Goal: Task Accomplishment & Management: Use online tool/utility

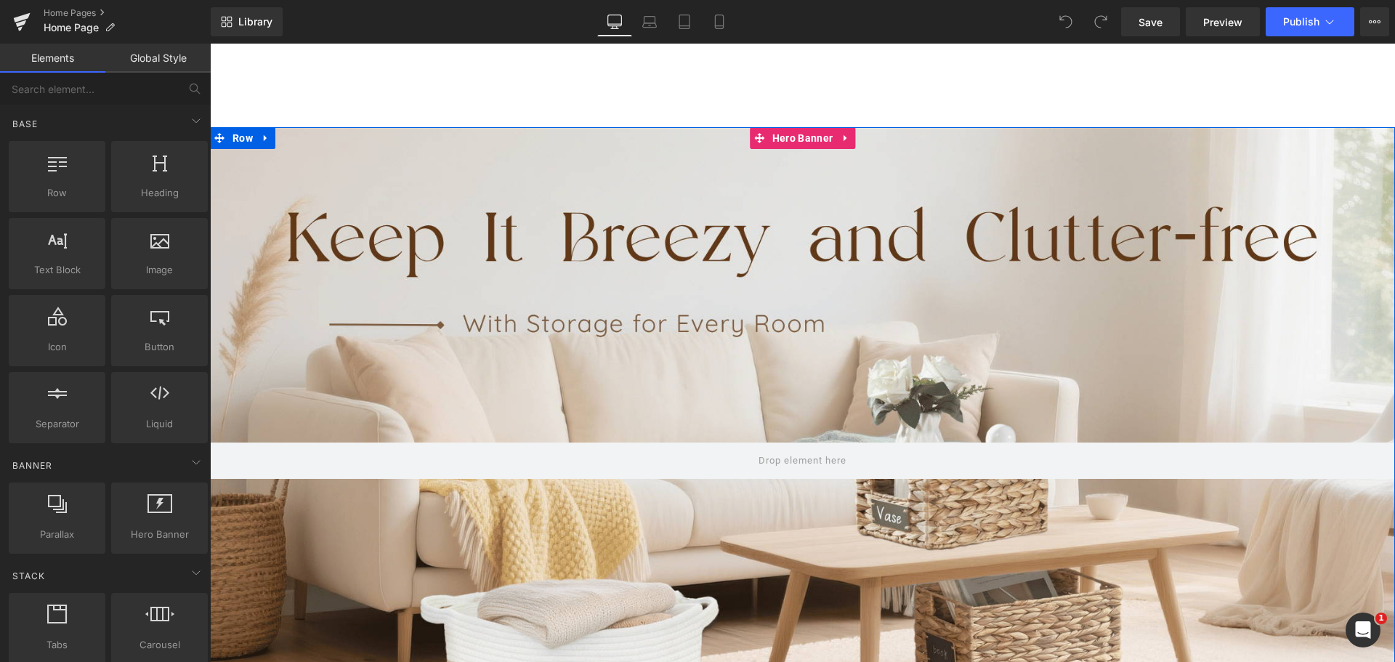
scroll to position [145, 0]
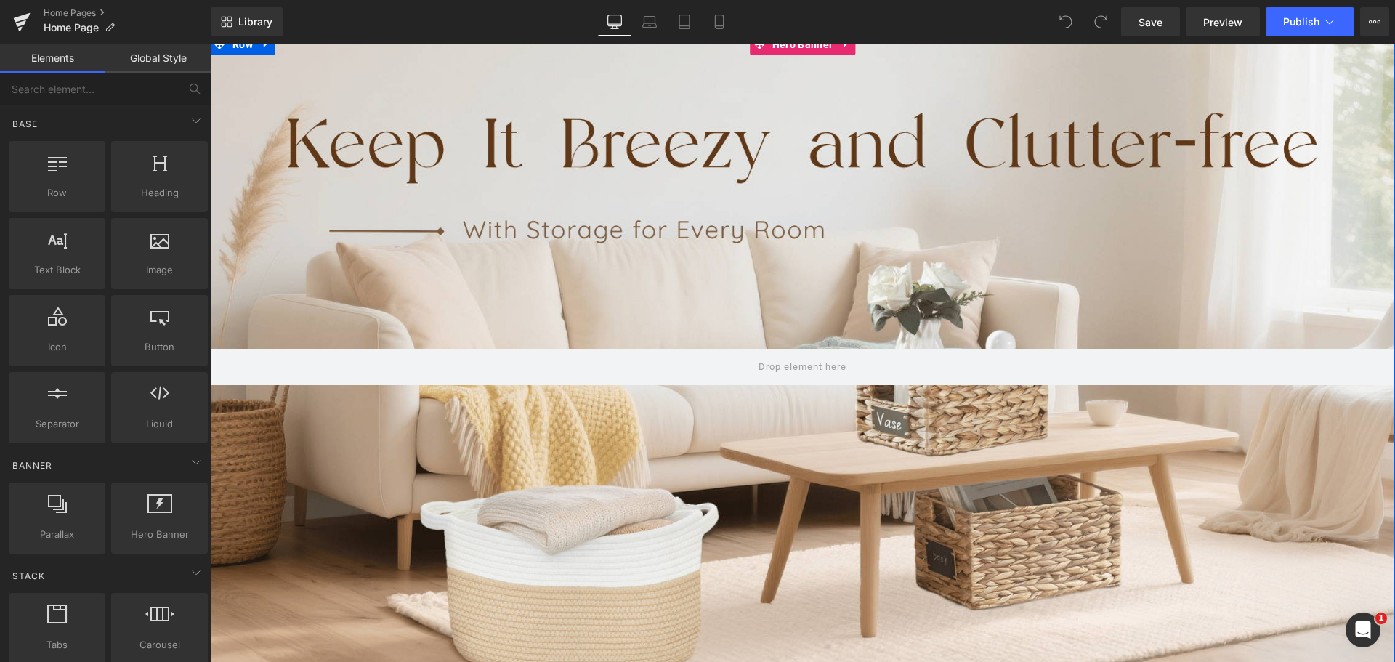
click at [714, 233] on div at bounding box center [802, 367] width 1185 height 668
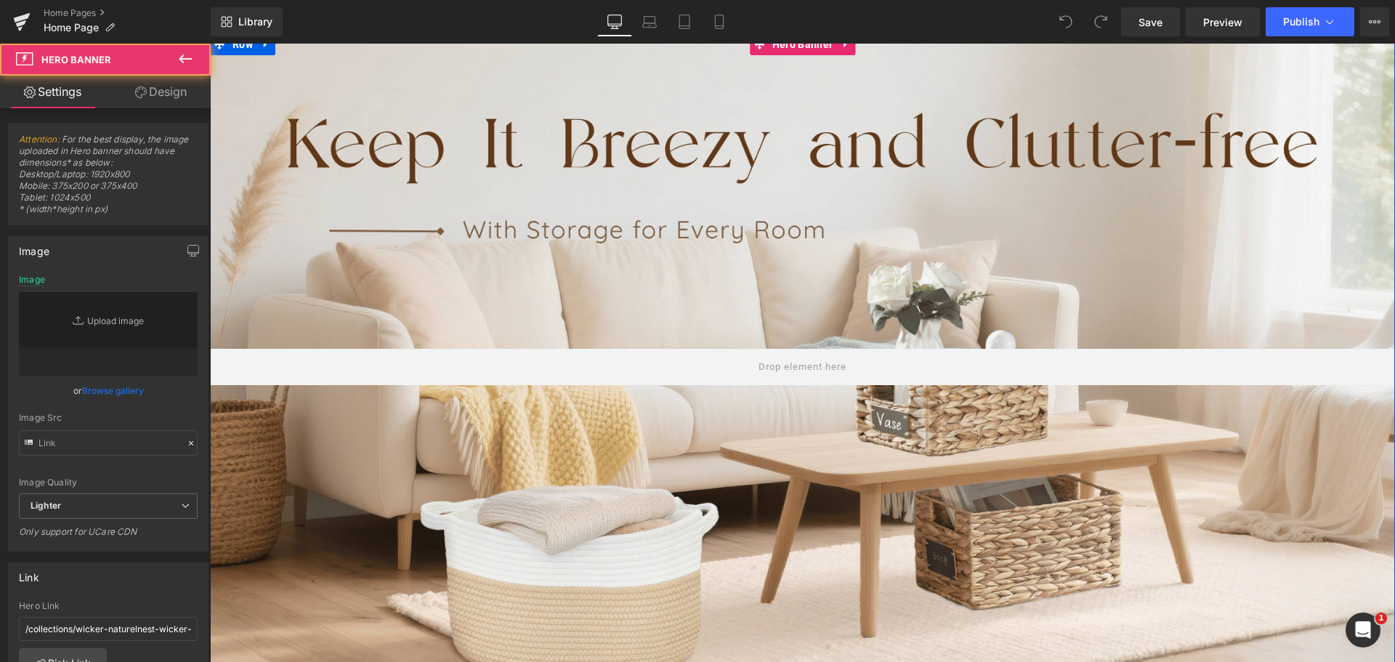
type input "[URL][DOMAIN_NAME]"
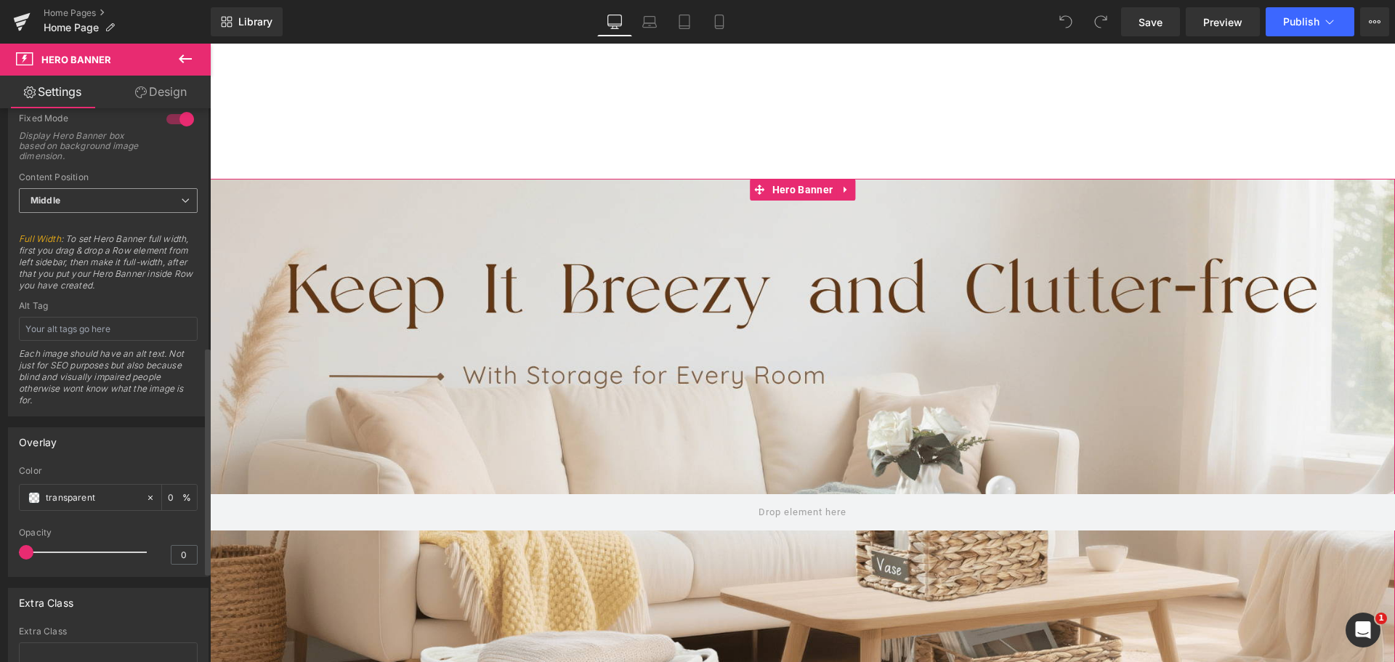
scroll to position [578, 0]
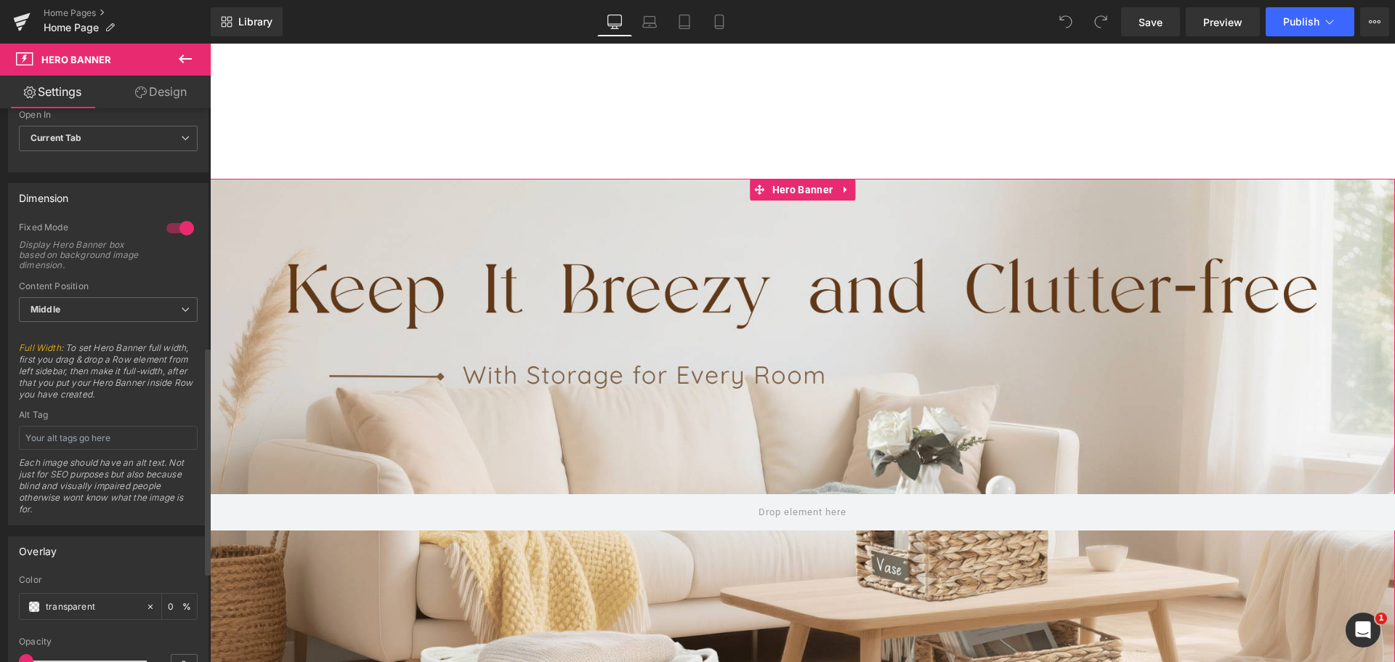
click at [174, 227] on div at bounding box center [180, 227] width 35 height 23
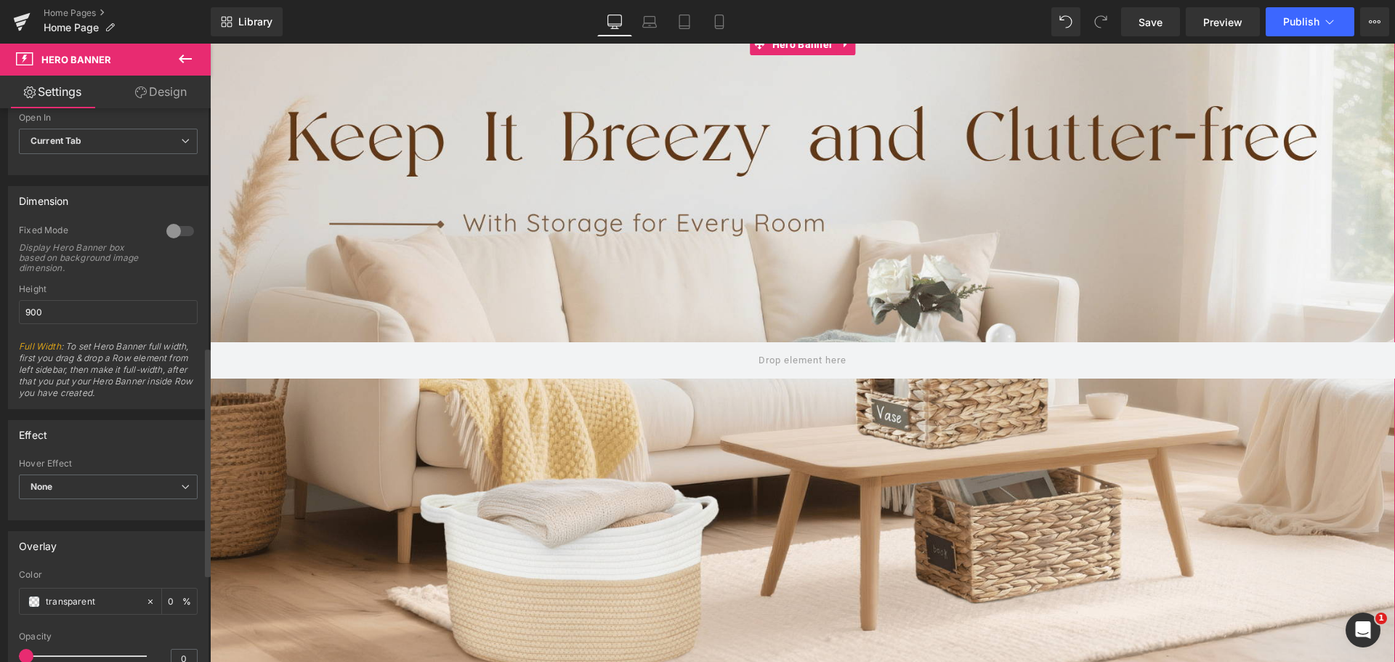
scroll to position [570, 0]
drag, startPoint x: 110, startPoint y: 354, endPoint x: 150, endPoint y: 363, distance: 40.2
click at [150, 363] on span "Full Width : To set Hero Banner full width, first you drag & drop a Row element…" at bounding box center [108, 380] width 179 height 68
drag, startPoint x: 130, startPoint y: 373, endPoint x: 118, endPoint y: 354, distance: 22.2
click at [129, 372] on span "Full Width : To set Hero Banner full width, first you drag & drop a Row element…" at bounding box center [108, 380] width 179 height 68
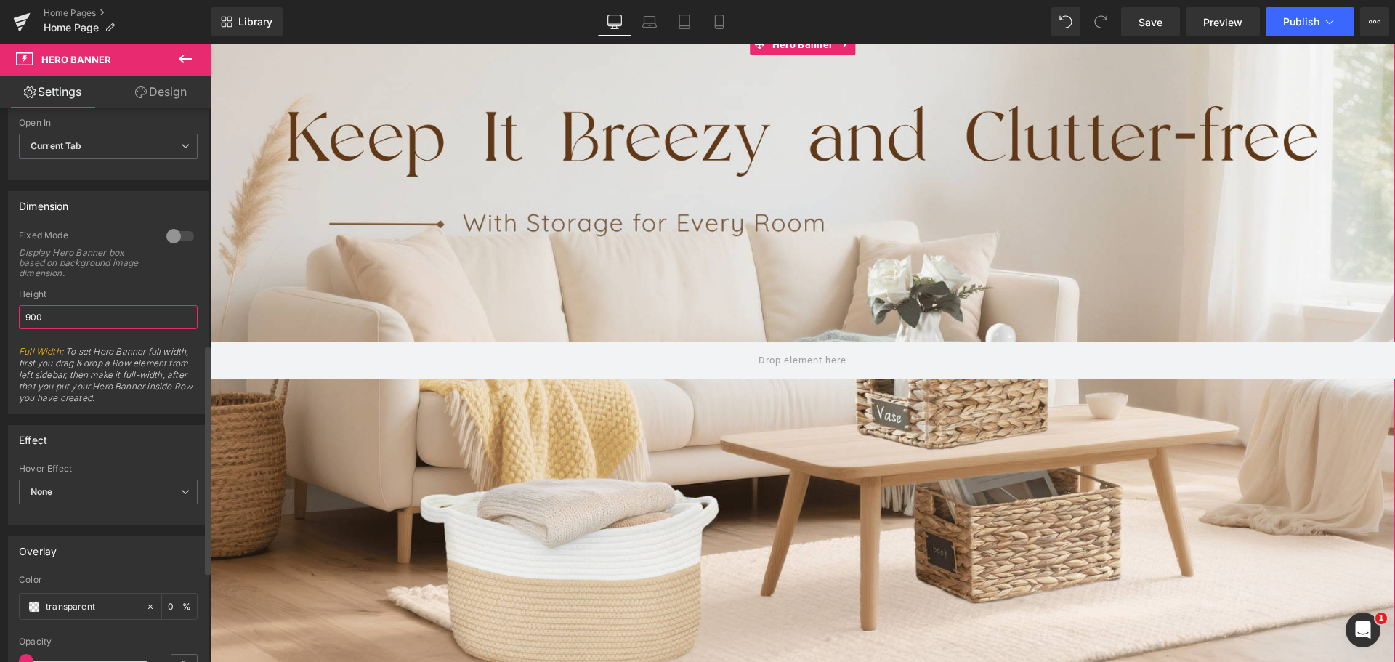
drag, startPoint x: 80, startPoint y: 318, endPoint x: 15, endPoint y: 322, distance: 65.5
click at [15, 322] on div "0 Fixed Mode Display Hero Banner box based on background image dimension. Top M…" at bounding box center [108, 322] width 199 height 184
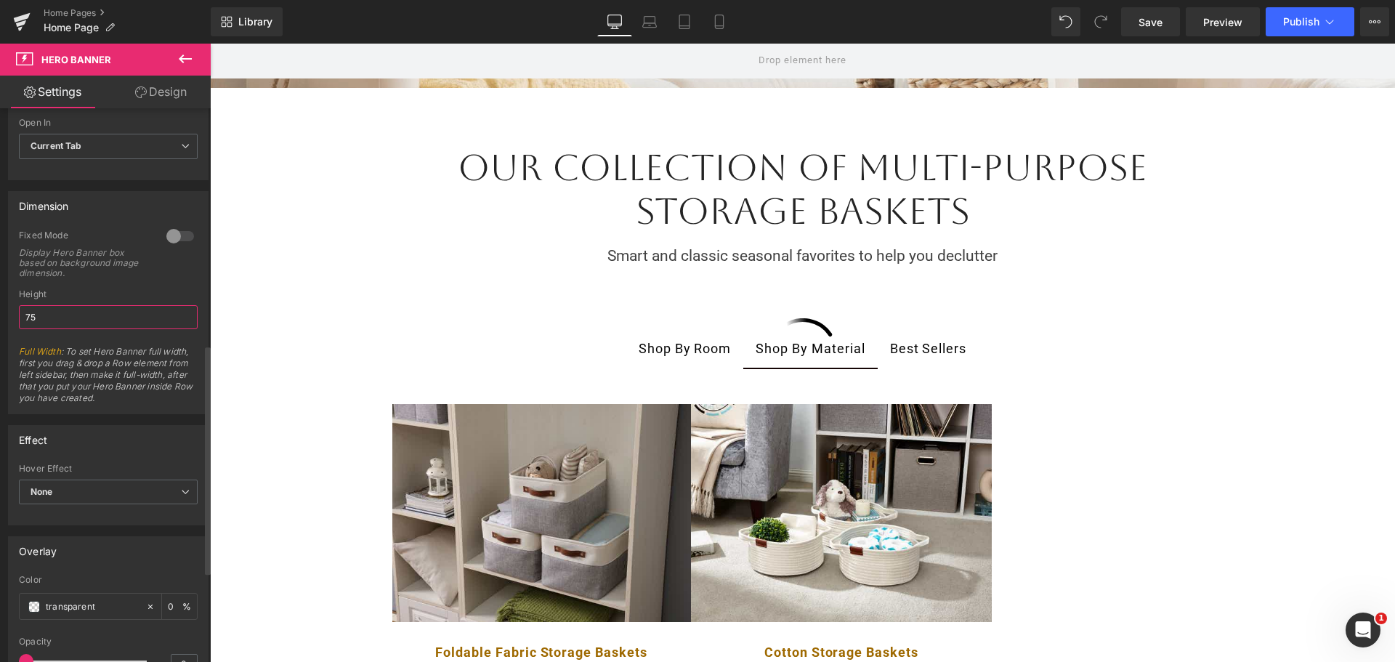
type input "750"
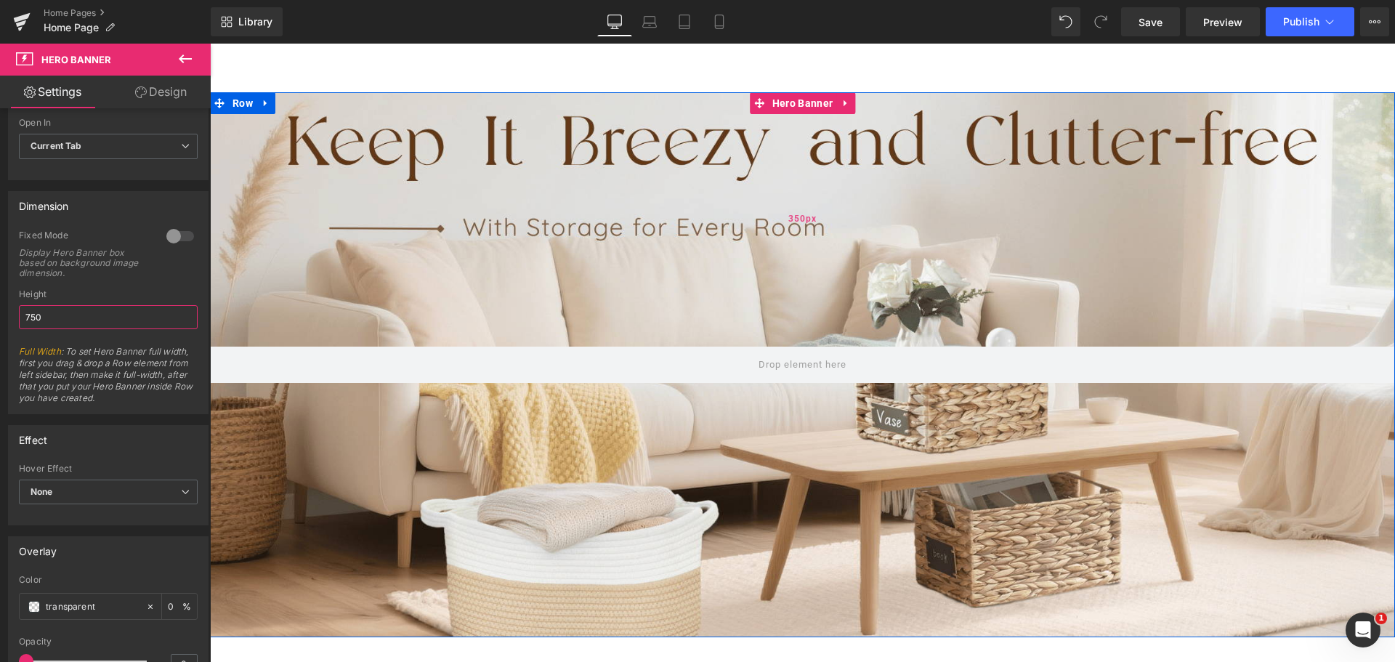
scroll to position [0, 0]
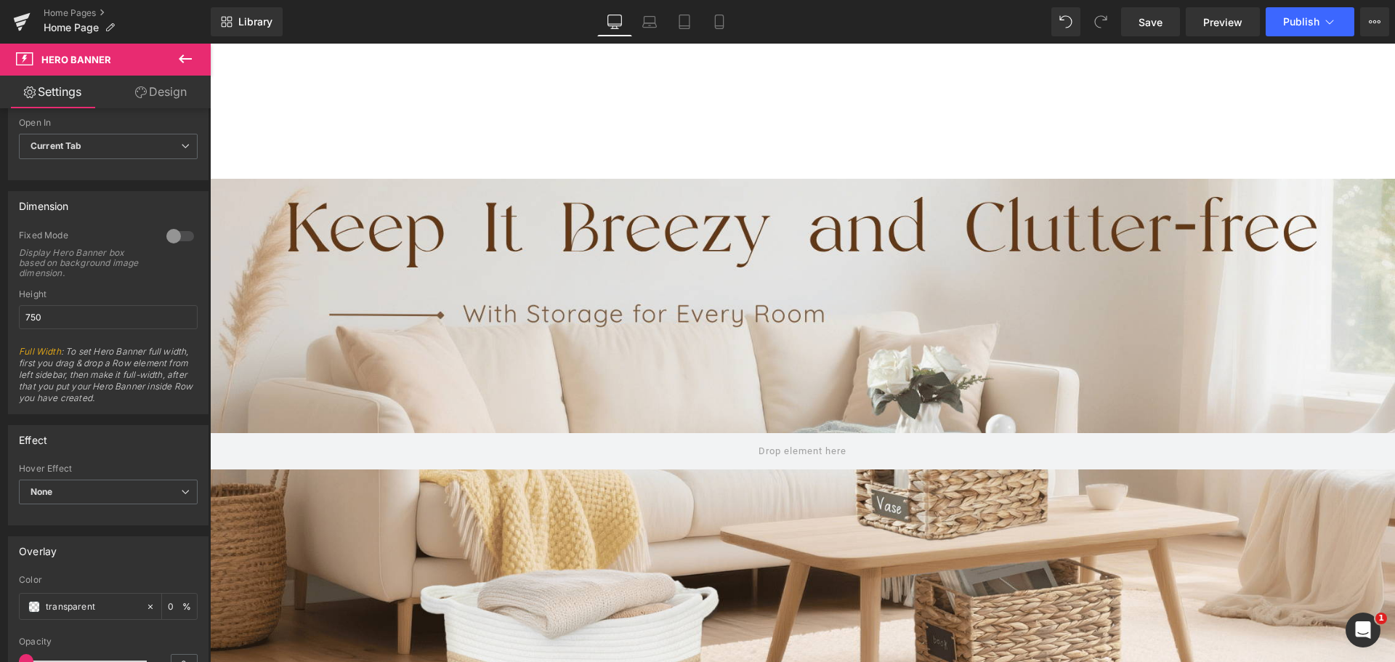
click at [608, 94] on div at bounding box center [802, 353] width 1185 height 618
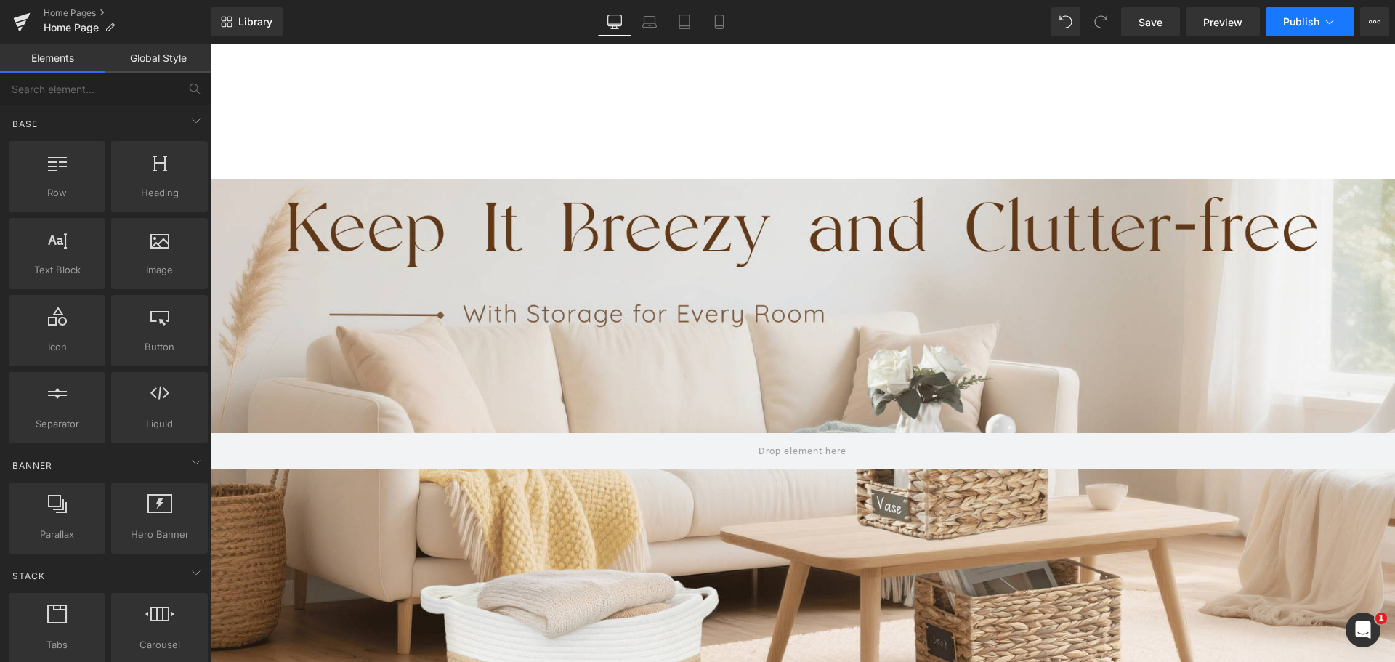
click at [1310, 16] on span "Publish" at bounding box center [1301, 22] width 36 height 12
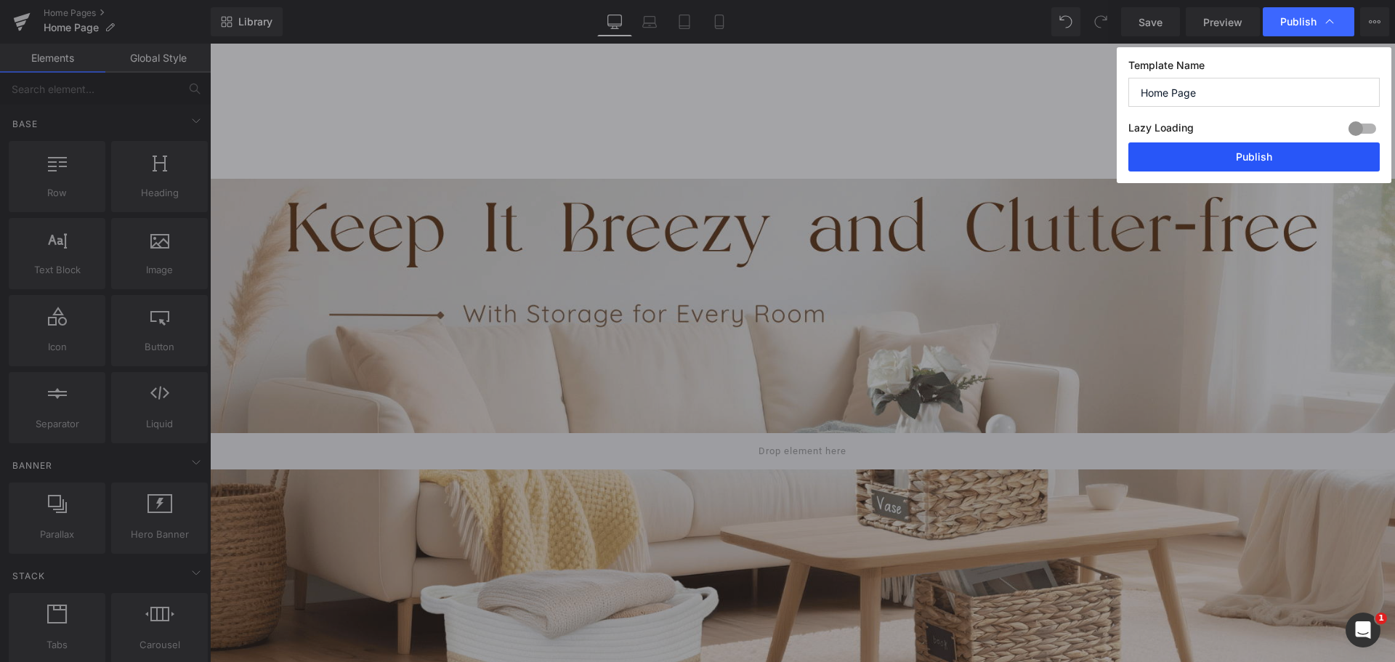
click at [1229, 153] on button "Publish" at bounding box center [1253, 156] width 251 height 29
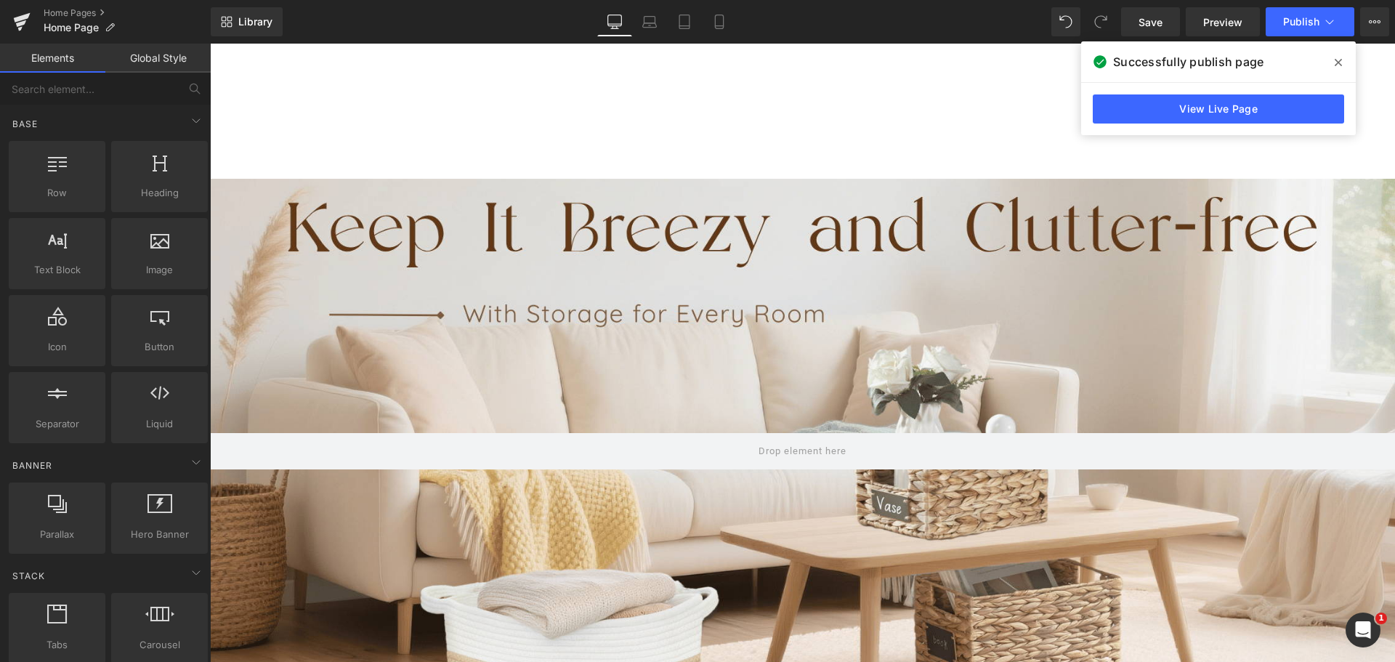
click at [466, 351] on div "Hero Banner 350px" at bounding box center [802, 451] width 1185 height 545
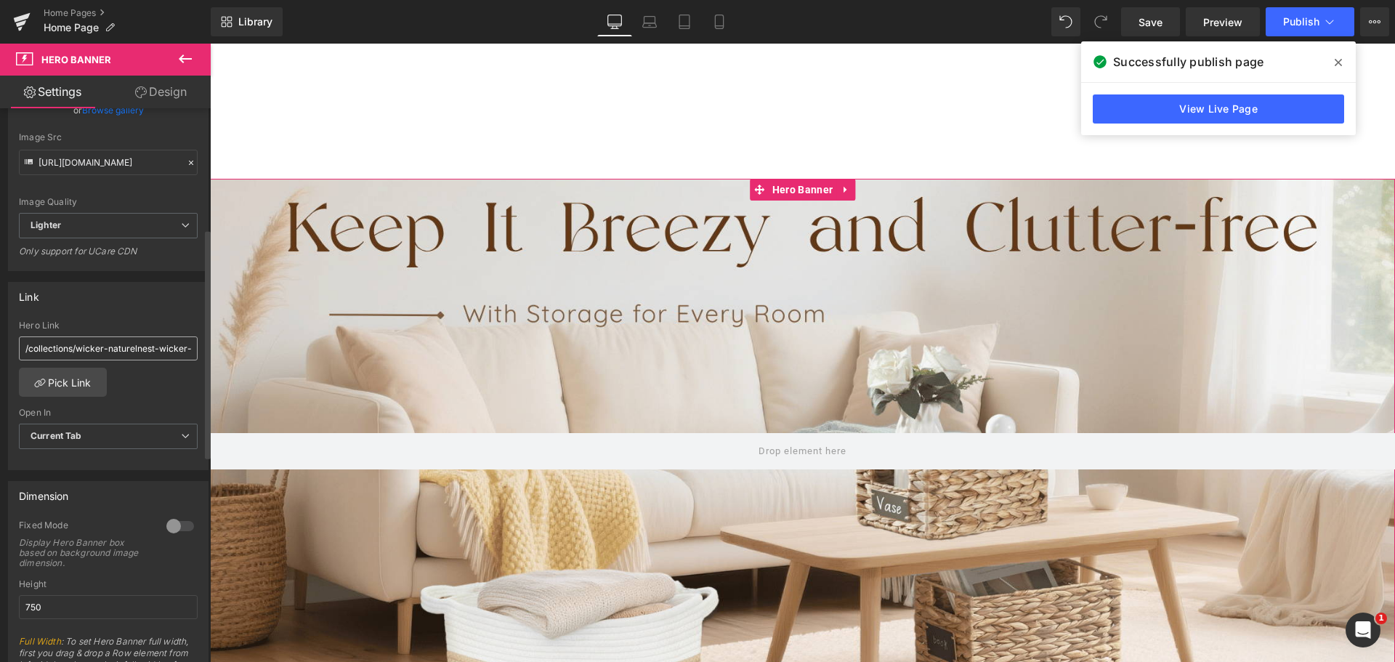
scroll to position [291, 0]
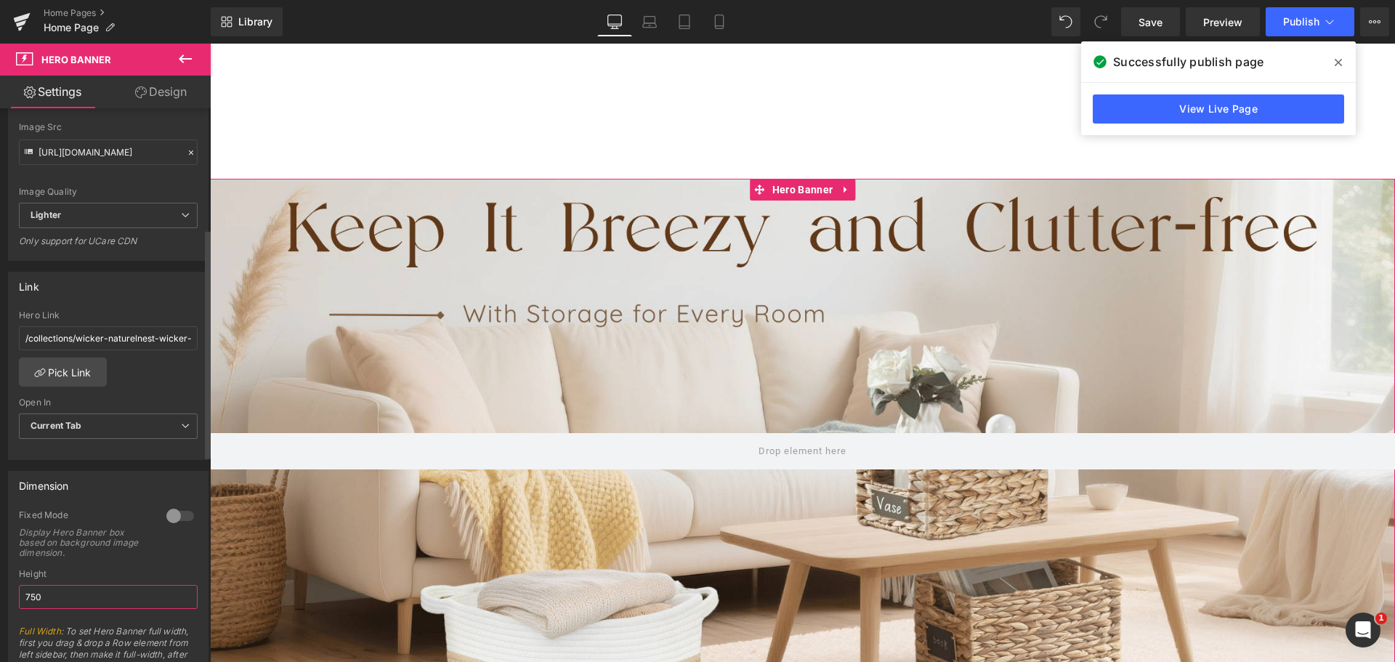
drag, startPoint x: 78, startPoint y: 596, endPoint x: 16, endPoint y: 601, distance: 62.0
click at [16, 601] on div "0 Fixed Mode Display Hero Banner box based on background image dimension. Top M…" at bounding box center [108, 601] width 199 height 184
click at [169, 515] on div at bounding box center [180, 515] width 35 height 23
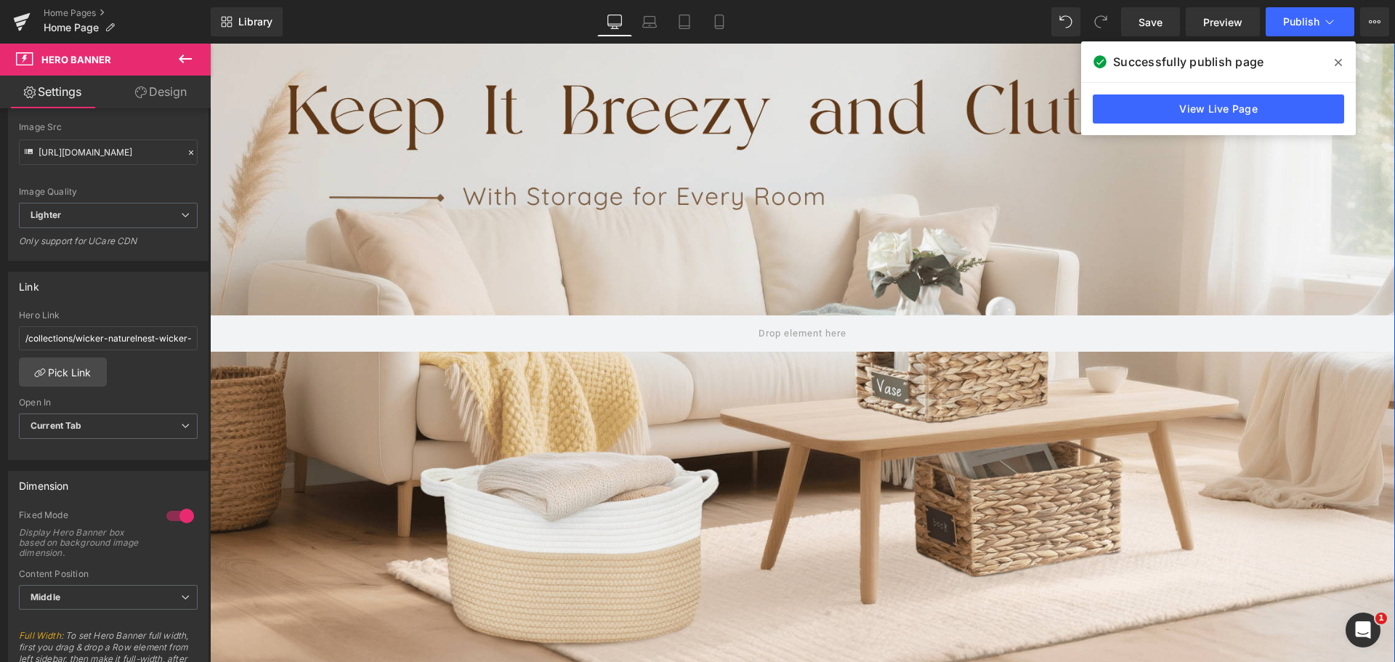
scroll to position [0, 0]
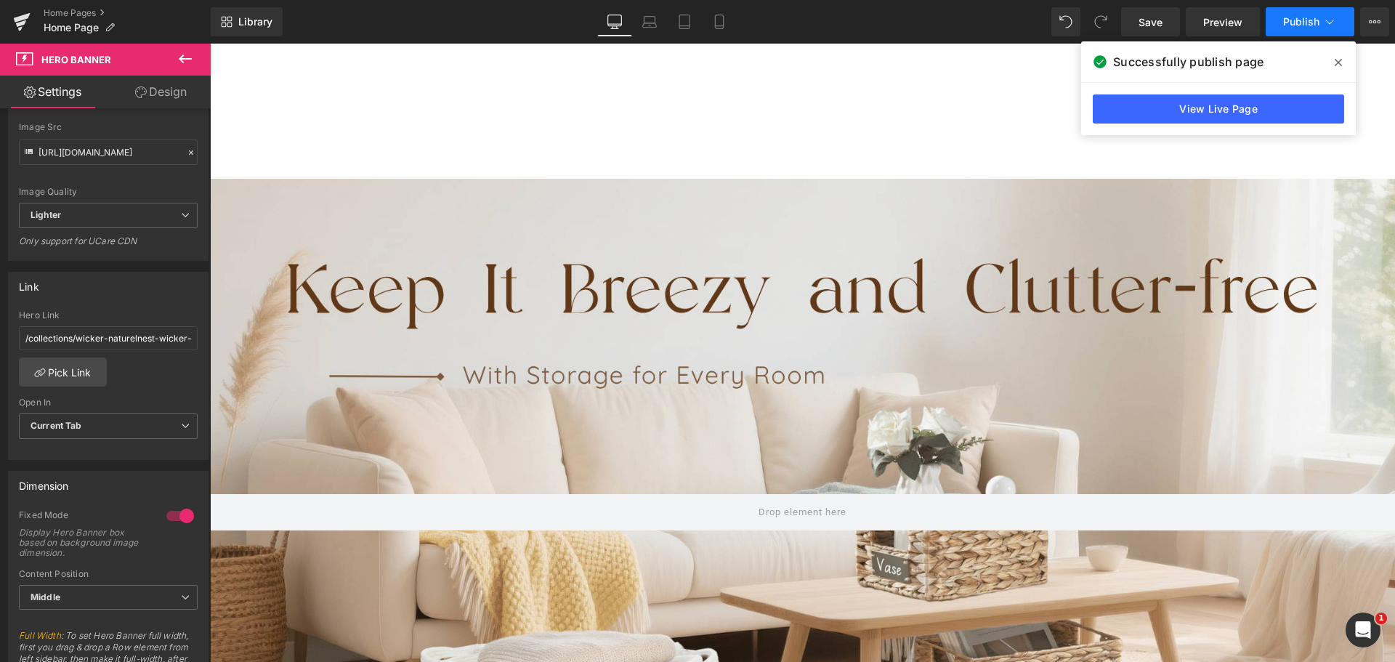
click at [1301, 17] on span "Publish" at bounding box center [1301, 22] width 36 height 12
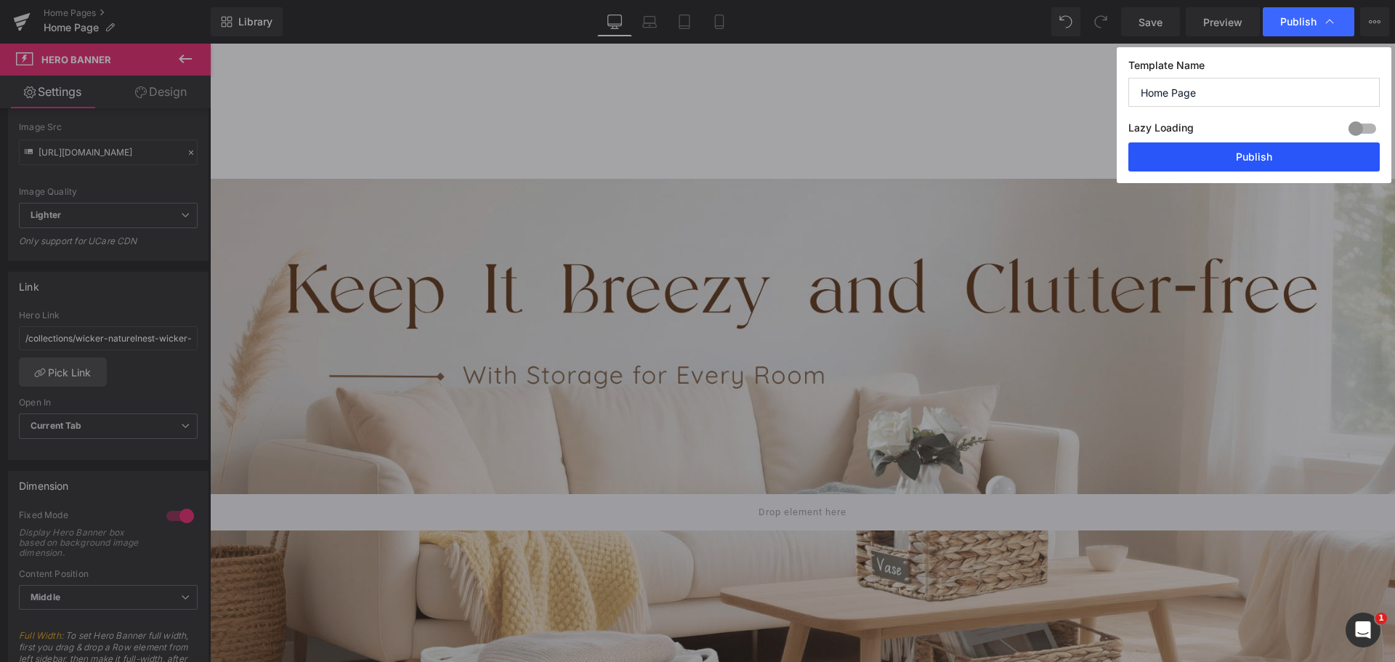
click at [1229, 167] on button "Publish" at bounding box center [1253, 156] width 251 height 29
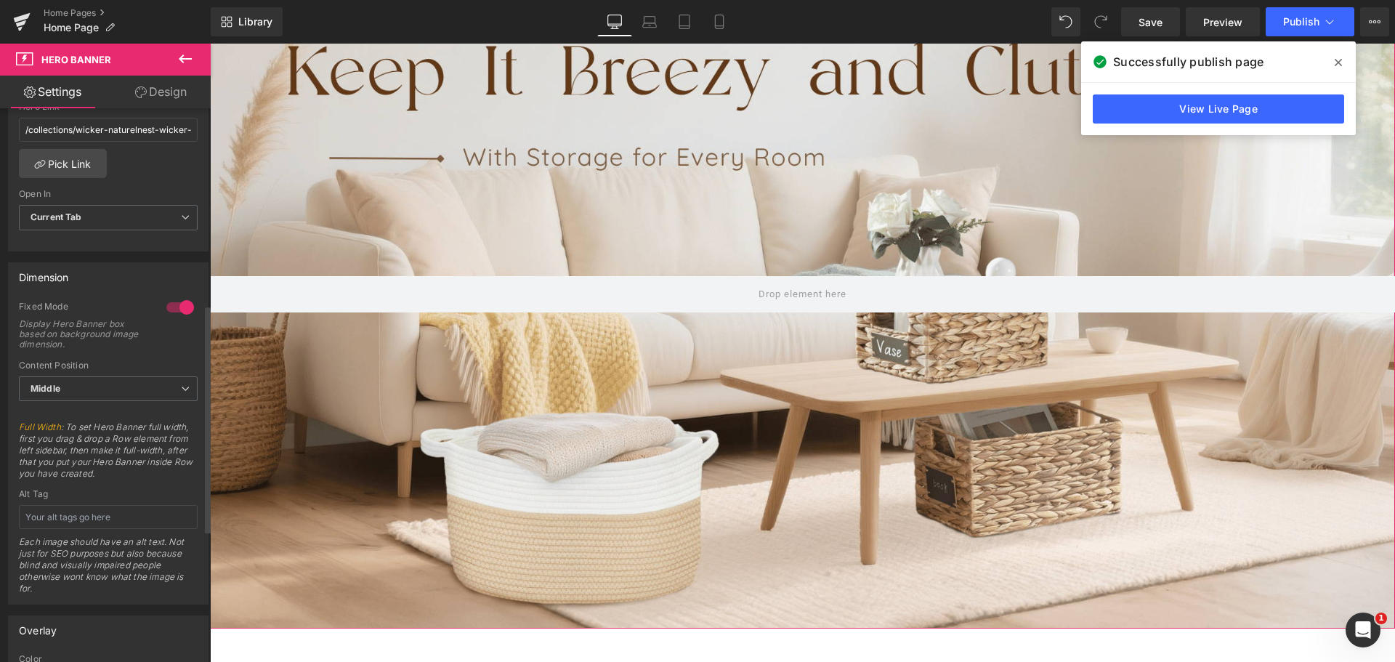
scroll to position [509, 0]
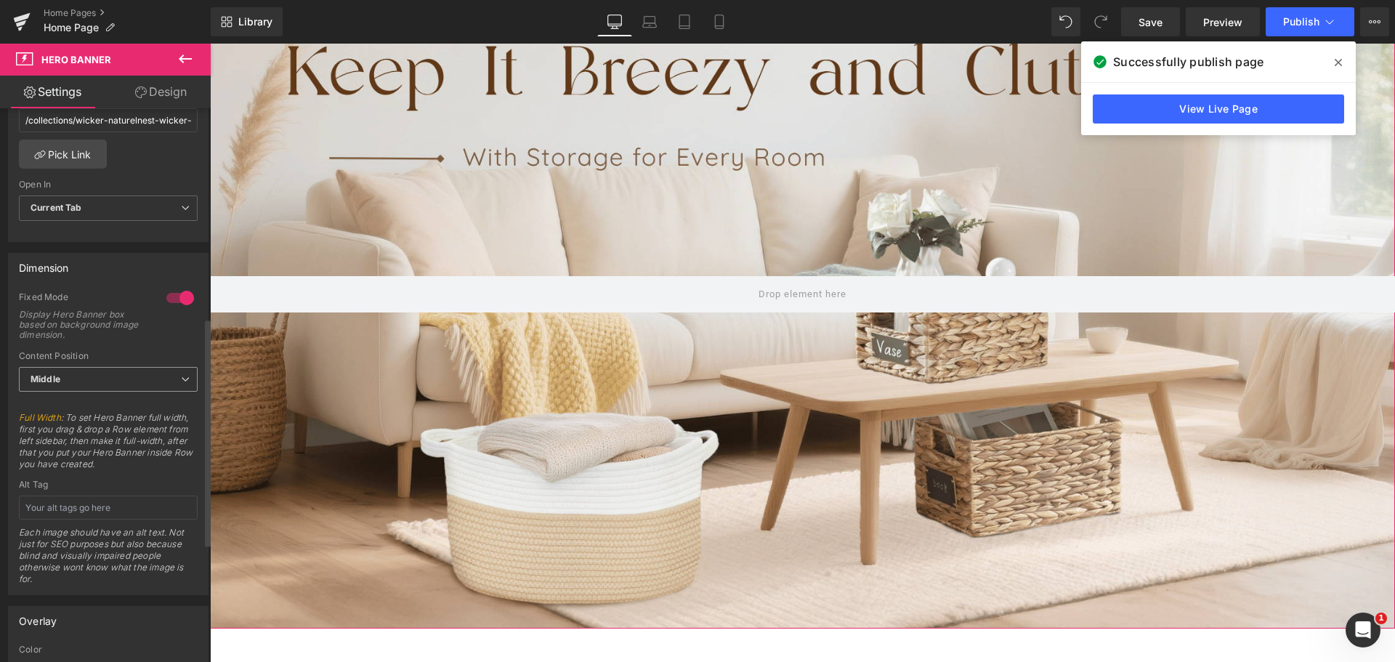
click at [126, 387] on span "Middle" at bounding box center [108, 379] width 179 height 25
click at [126, 387] on span "Middle" at bounding box center [105, 379] width 173 height 25
click at [1336, 54] on span at bounding box center [1338, 62] width 23 height 23
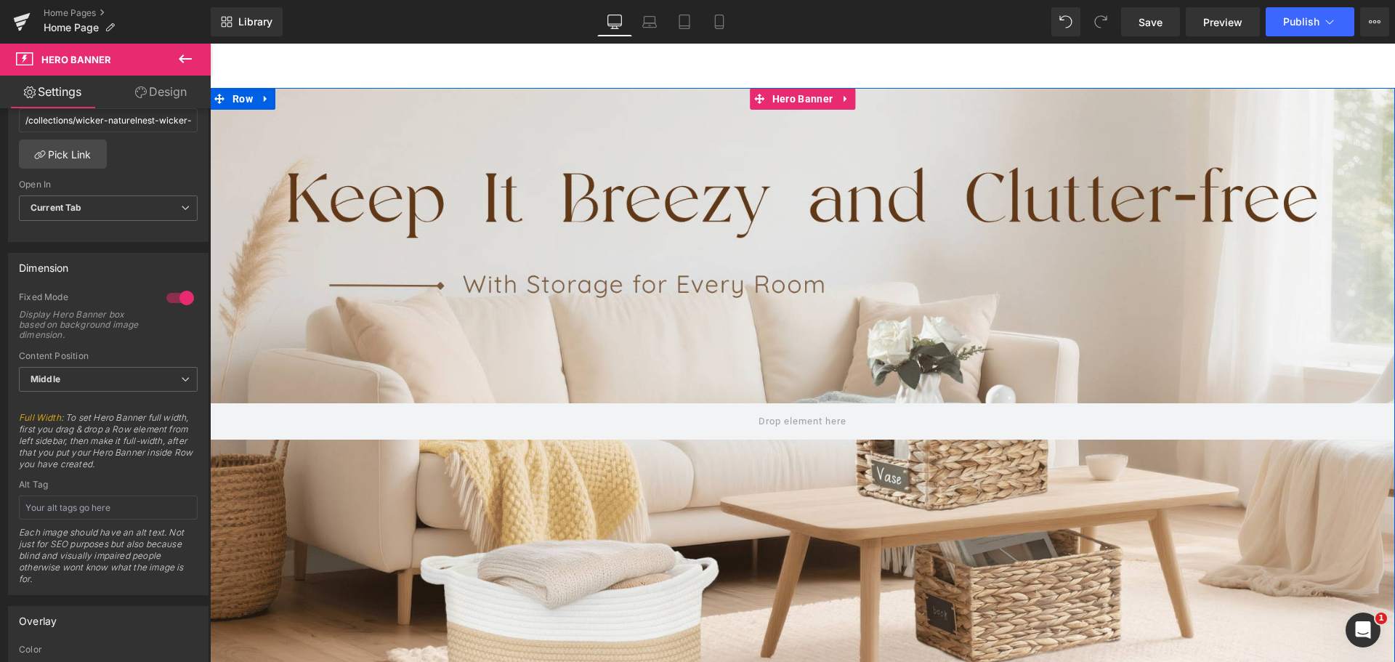
scroll to position [218, 0]
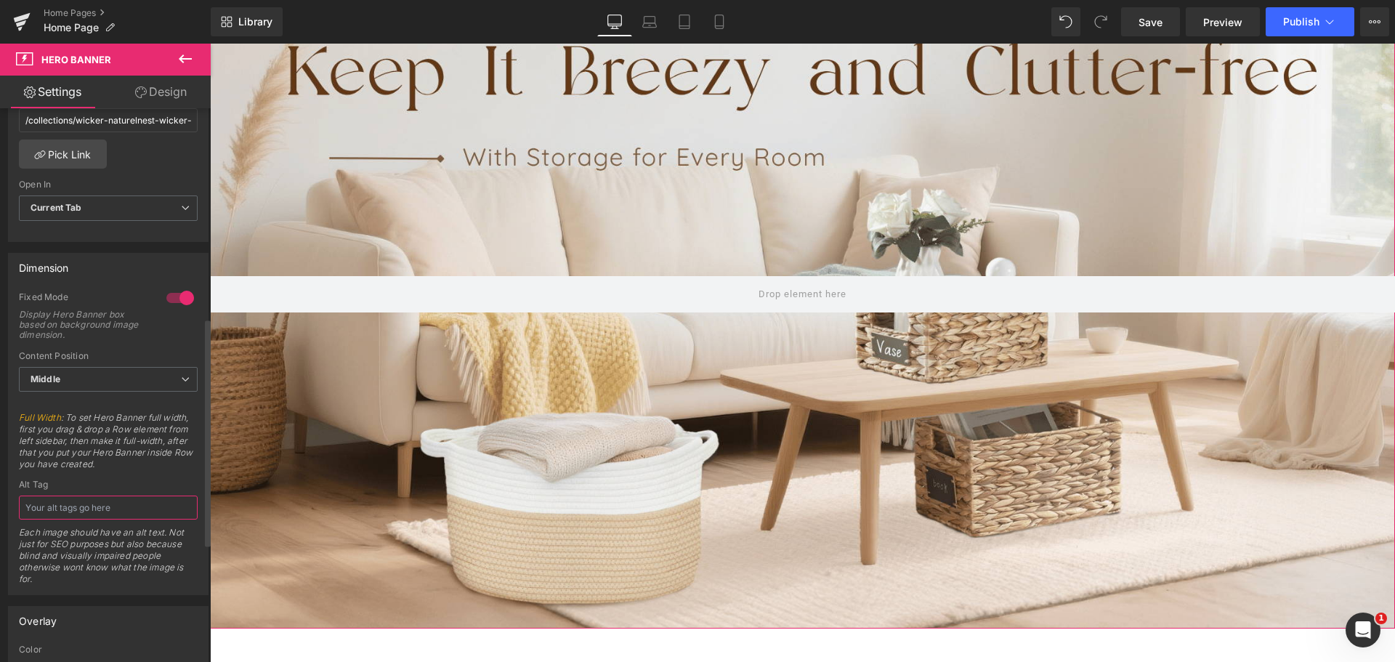
click at [91, 509] on input "text" at bounding box center [108, 507] width 179 height 24
type input "K"
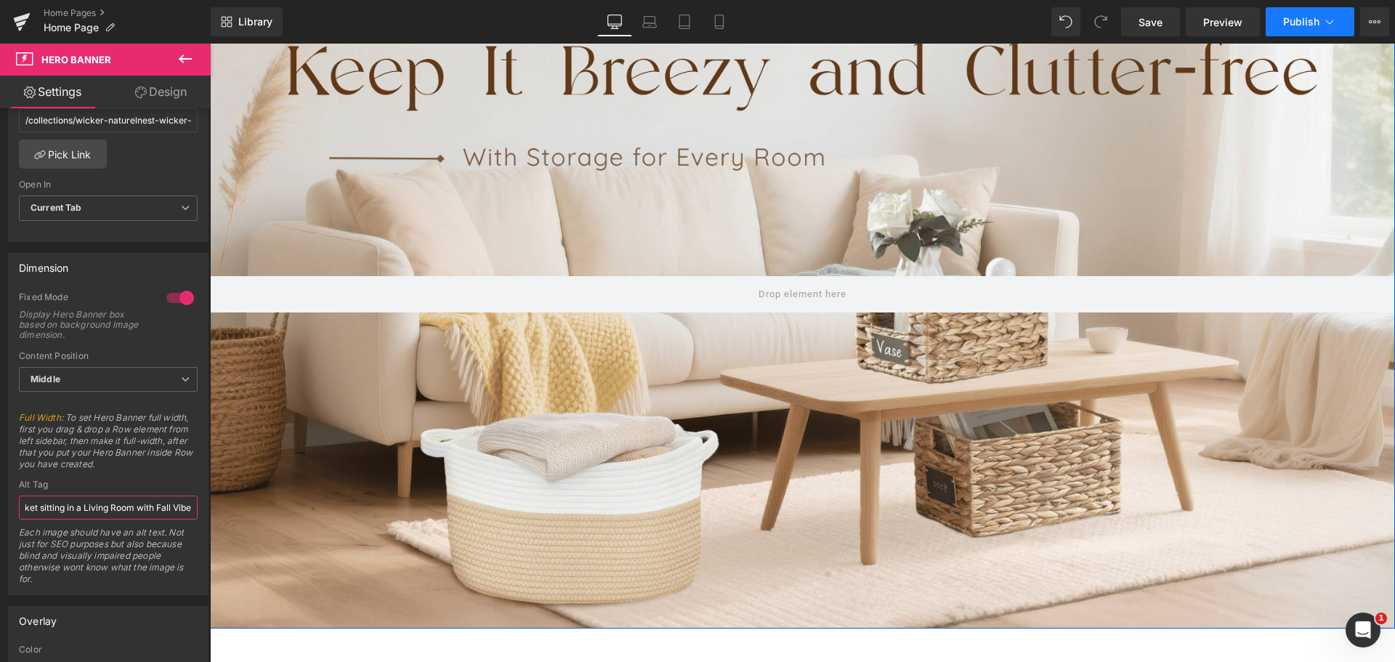
type input "Keep It Breezy & Clutter-Free -> With Storage for Every Room. Wicker Storage Ba…"
click at [1292, 22] on span "Publish" at bounding box center [1301, 22] width 36 height 12
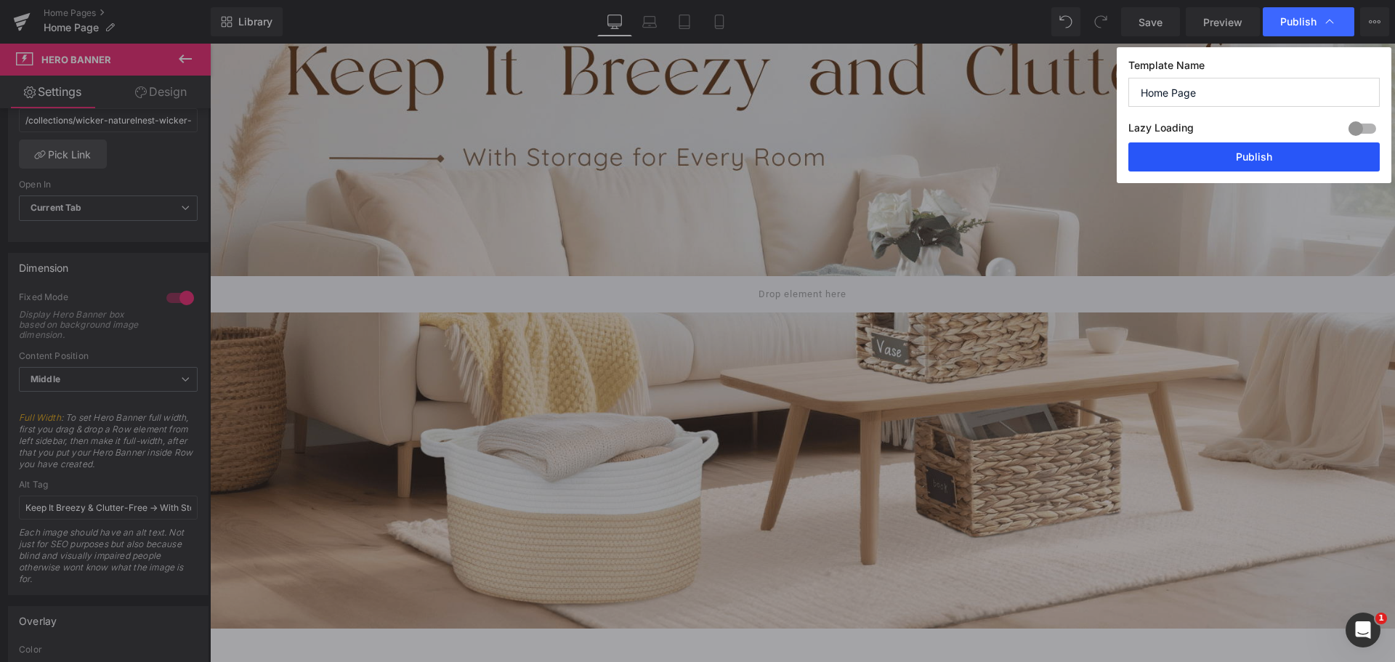
click at [1213, 159] on button "Publish" at bounding box center [1253, 156] width 251 height 29
